Goal: Transaction & Acquisition: Obtain resource

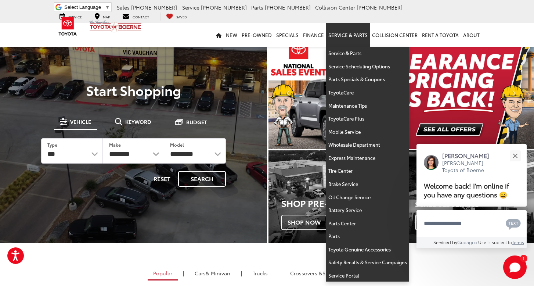
click at [350, 36] on link "Service & Parts" at bounding box center [348, 35] width 44 height 24
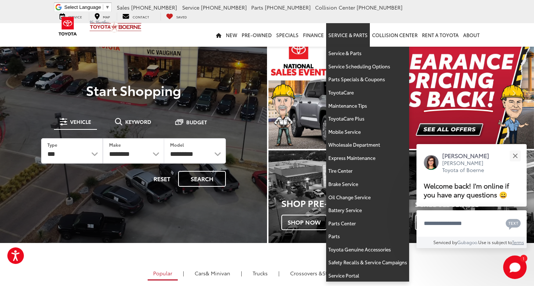
click at [344, 33] on link "Service & Parts" at bounding box center [348, 35] width 44 height 24
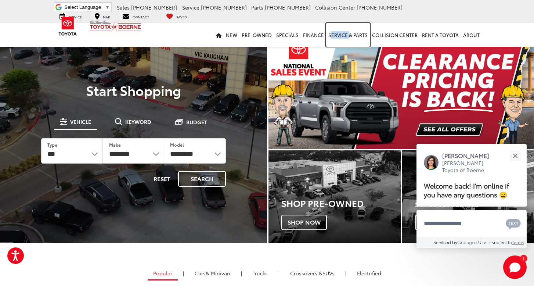
click at [344, 33] on link "Service & Parts" at bounding box center [348, 35] width 44 height 24
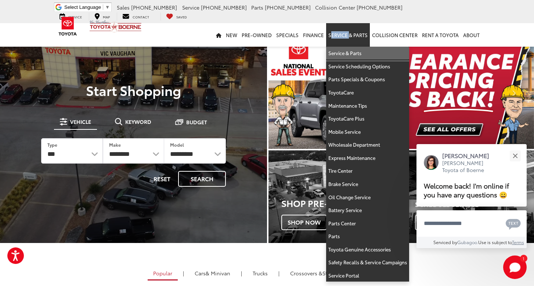
click at [351, 51] on link "Service & Parts" at bounding box center [367, 53] width 83 height 13
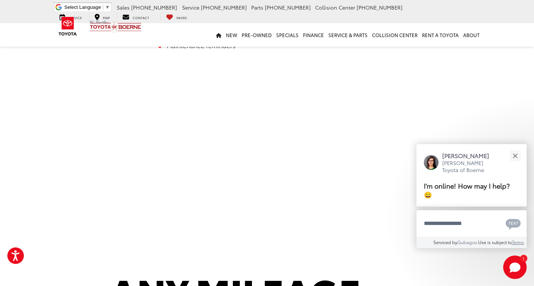
scroll to position [501, 0]
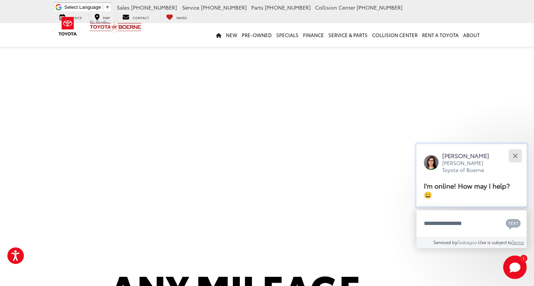
click at [517, 158] on div "Close" at bounding box center [515, 155] width 5 height 5
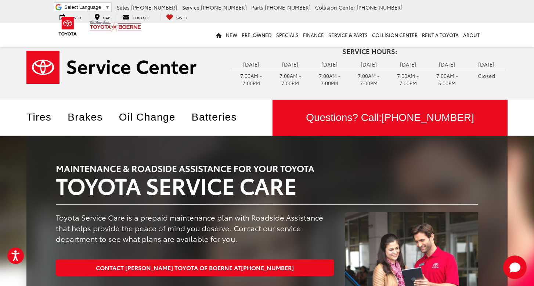
scroll to position [0, 0]
click at [138, 114] on link "Oil Change" at bounding box center [153, 116] width 68 height 11
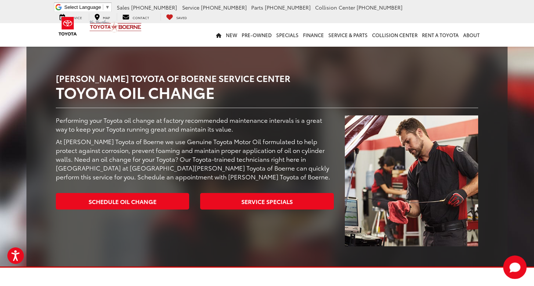
scroll to position [87, 0]
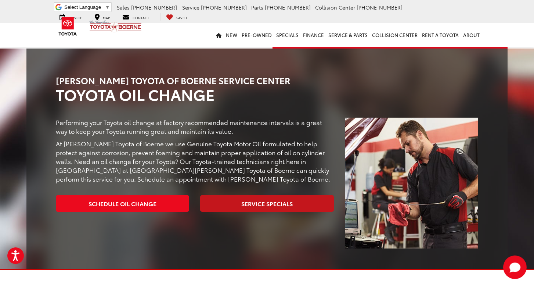
click at [253, 199] on link "Service Specials" at bounding box center [266, 203] width 133 height 17
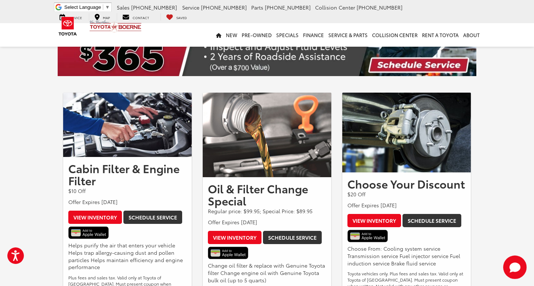
scroll to position [67, 0]
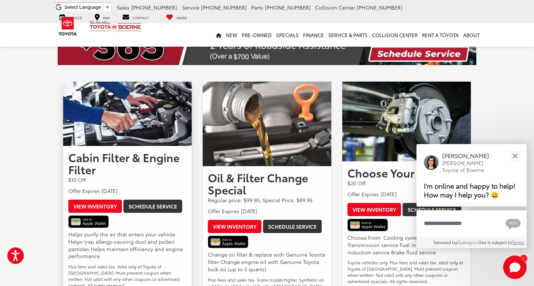
click at [89, 223] on img at bounding box center [88, 221] width 40 height 12
